Goal: Information Seeking & Learning: Find contact information

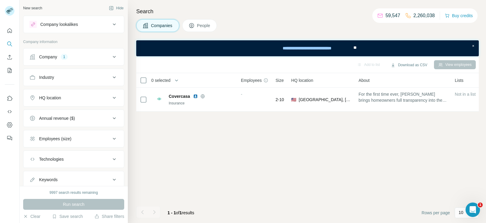
click at [73, 56] on div "Company 1" at bounding box center [69, 57] width 81 height 6
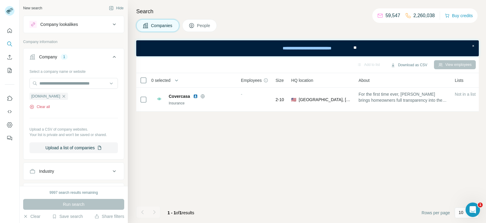
click at [48, 106] on button "Clear all" at bounding box center [39, 106] width 20 height 5
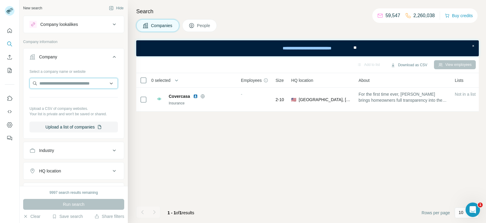
click at [77, 83] on input "text" at bounding box center [73, 83] width 88 height 11
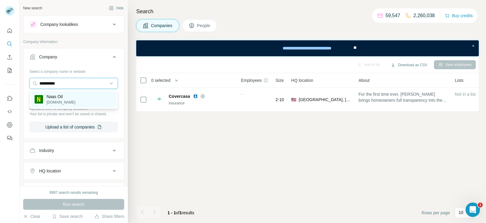
type input "**********"
click at [65, 98] on div "Naas Oil [DOMAIN_NAME]" at bounding box center [73, 99] width 85 height 16
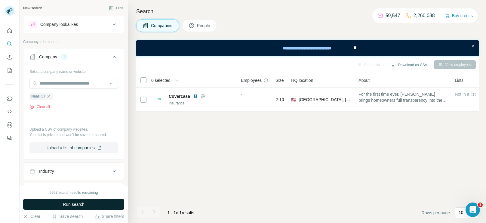
click at [63, 200] on button "Run search" at bounding box center [73, 204] width 101 height 11
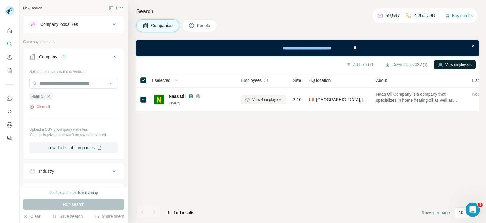
click at [441, 66] on button "View employees" at bounding box center [455, 64] width 42 height 9
